Goal: Task Accomplishment & Management: Use online tool/utility

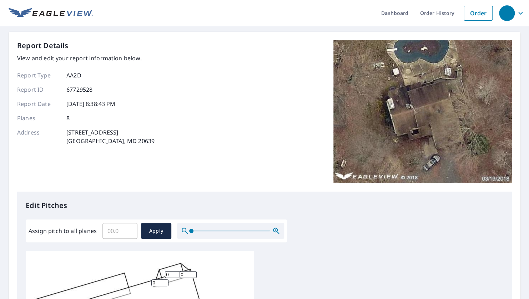
click at [118, 231] on input "Assign pitch to all planes" at bounding box center [120, 231] width 35 height 20
type input "7"
click at [151, 232] on span "Apply" at bounding box center [156, 231] width 19 height 9
type input "7"
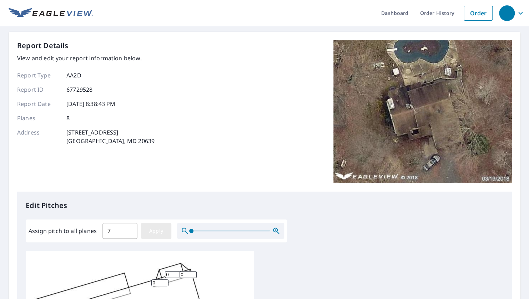
type input "7"
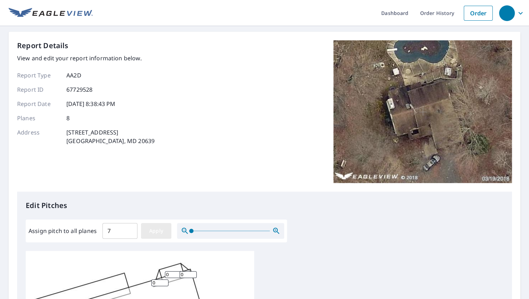
type input "7"
click at [433, 11] on link "Order History" at bounding box center [437, 13] width 46 height 26
click at [115, 229] on input "Assign pitch to all planes" at bounding box center [120, 231] width 35 height 20
type input "7"
click at [158, 236] on button "Apply" at bounding box center [156, 231] width 30 height 16
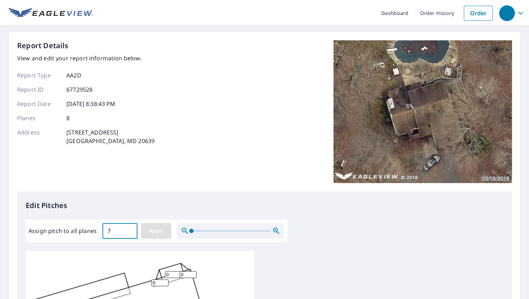
type input "7"
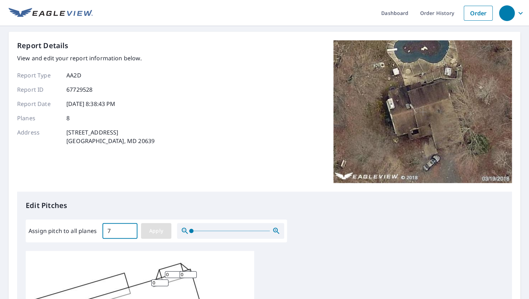
type input "7"
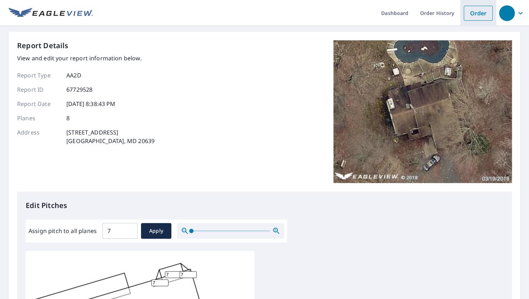
click at [468, 9] on link "Order" at bounding box center [478, 13] width 29 height 15
